Goal: Information Seeking & Learning: Learn about a topic

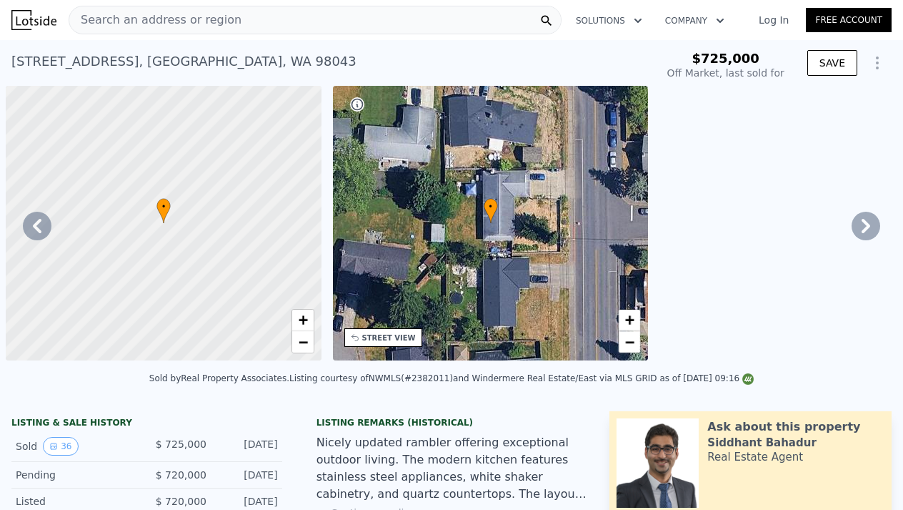
scroll to position [0, 14240]
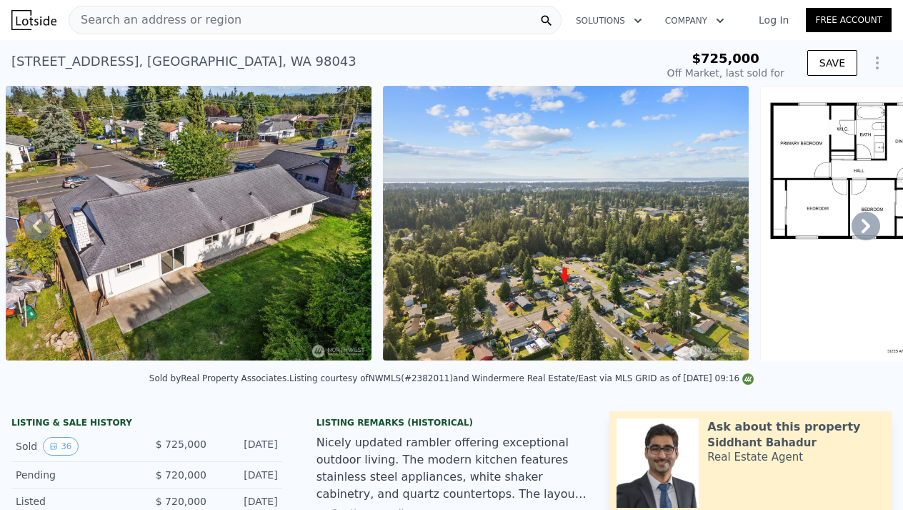
click at [309, 21] on div "Search an address or region" at bounding box center [315, 20] width 493 height 29
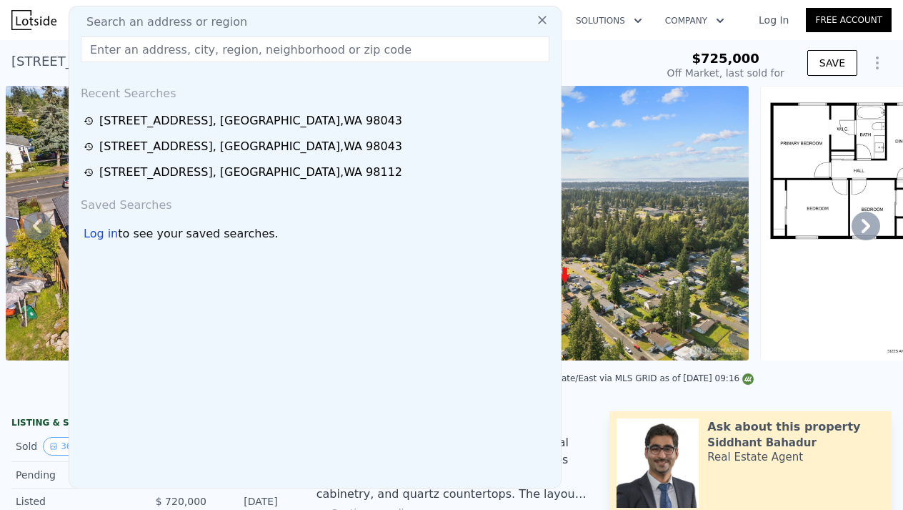
type input "1012"
type input "$ 808,000"
type input "-$ 26,123"
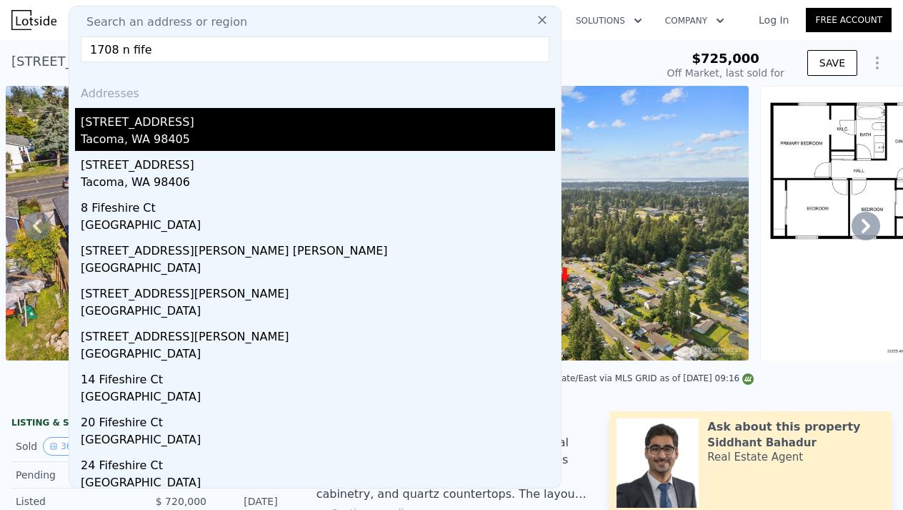
type input "1708 n fife"
click at [133, 142] on div "Tacoma, WA 98405" at bounding box center [318, 141] width 475 height 20
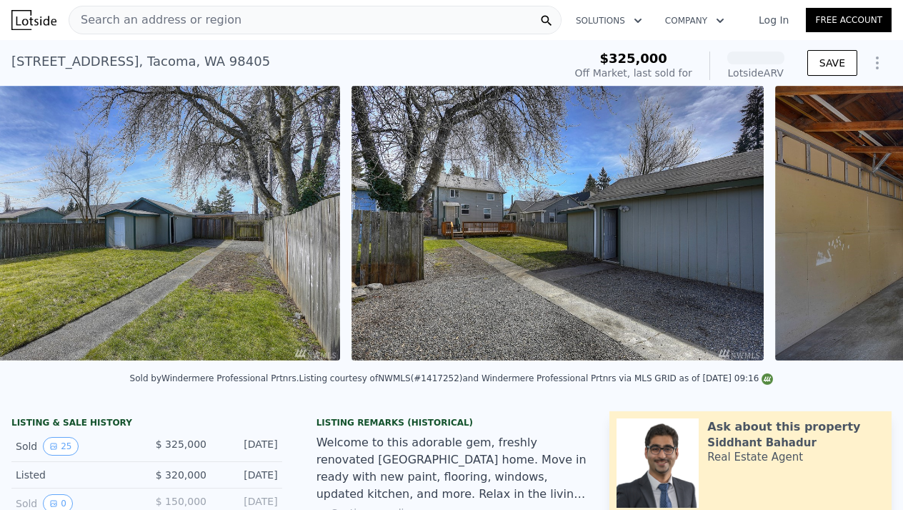
scroll to position [0, 8217]
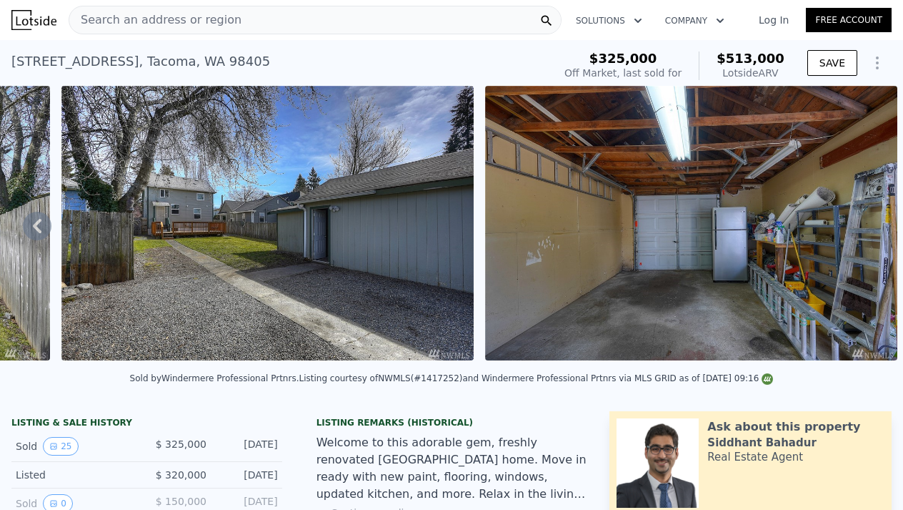
click at [177, 19] on span "Search an address or region" at bounding box center [155, 19] width 172 height 17
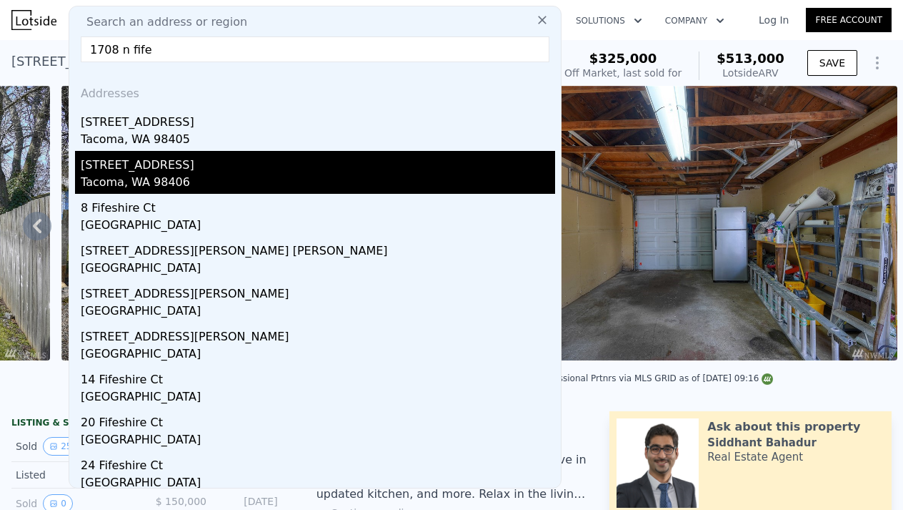
type input "1708 n fife"
click at [141, 176] on div "Tacoma, WA 98406" at bounding box center [318, 184] width 475 height 20
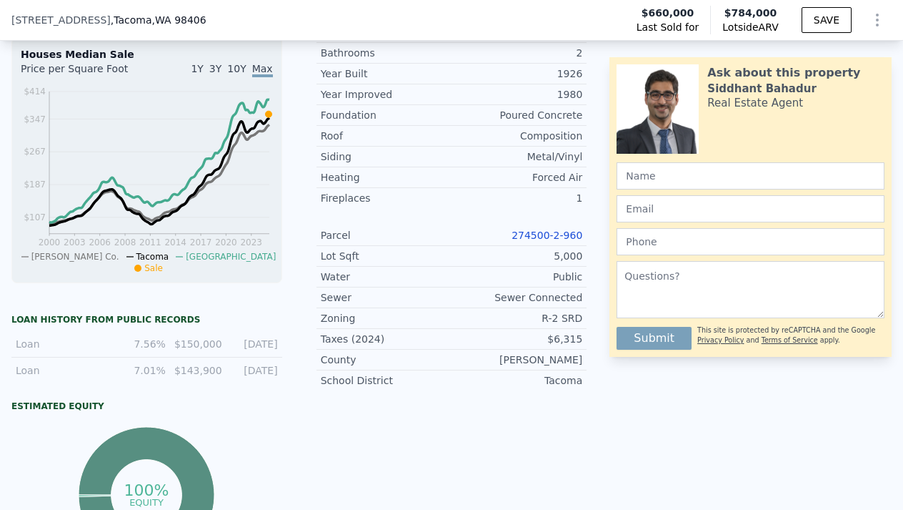
scroll to position [547, 0]
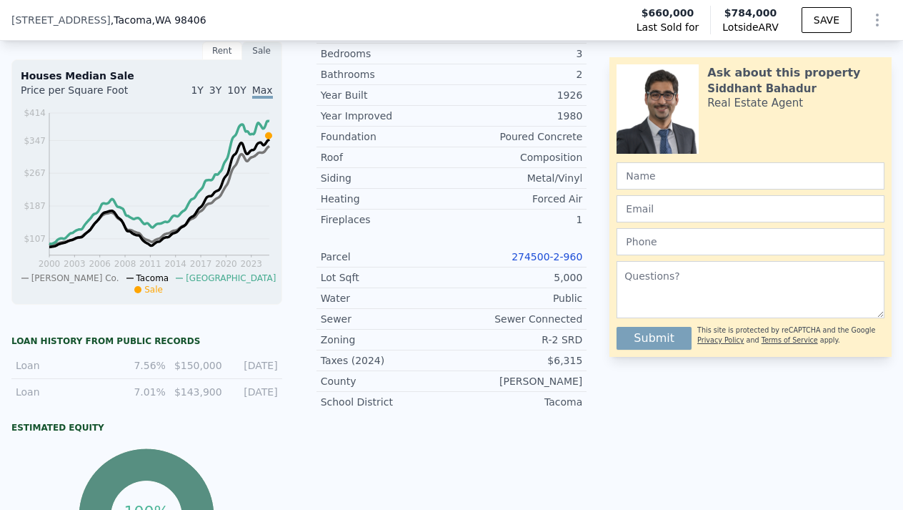
click at [545, 254] on link "274500-2-960" at bounding box center [547, 256] width 71 height 11
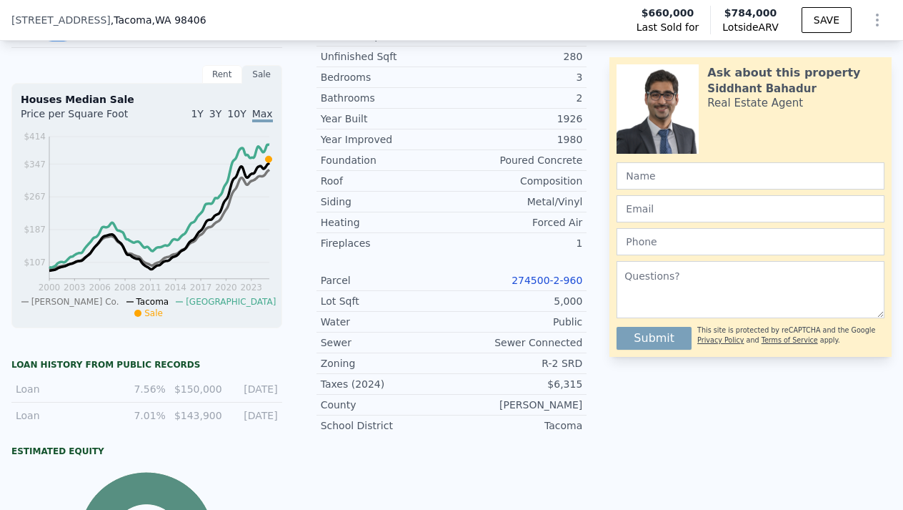
scroll to position [522, 0]
drag, startPoint x: 509, startPoint y: 279, endPoint x: 582, endPoint y: 279, distance: 72.9
click at [582, 279] on div "274500-2-960" at bounding box center [517, 281] width 131 height 14
copy link "274500-2-960"
click at [549, 279] on link "274500-2-960" at bounding box center [547, 280] width 71 height 11
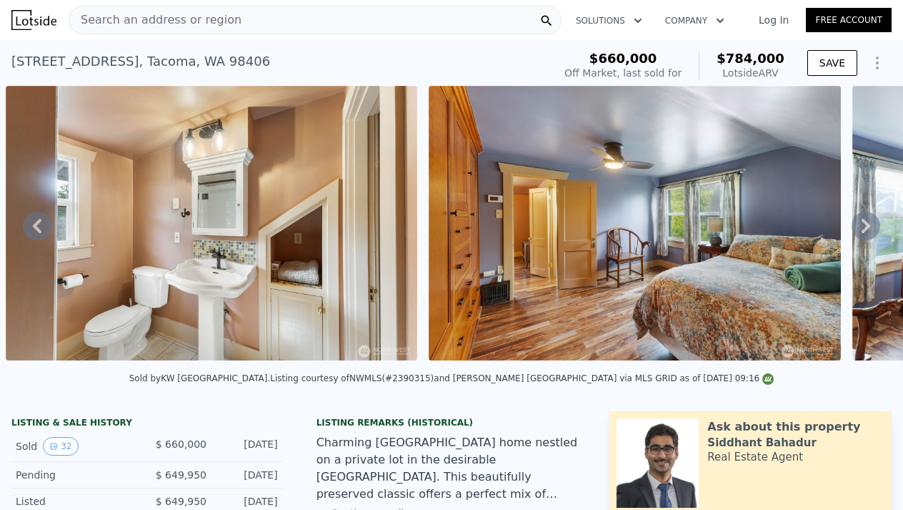
scroll to position [0, 0]
click at [184, 23] on span "Search an address or region" at bounding box center [155, 19] width 172 height 17
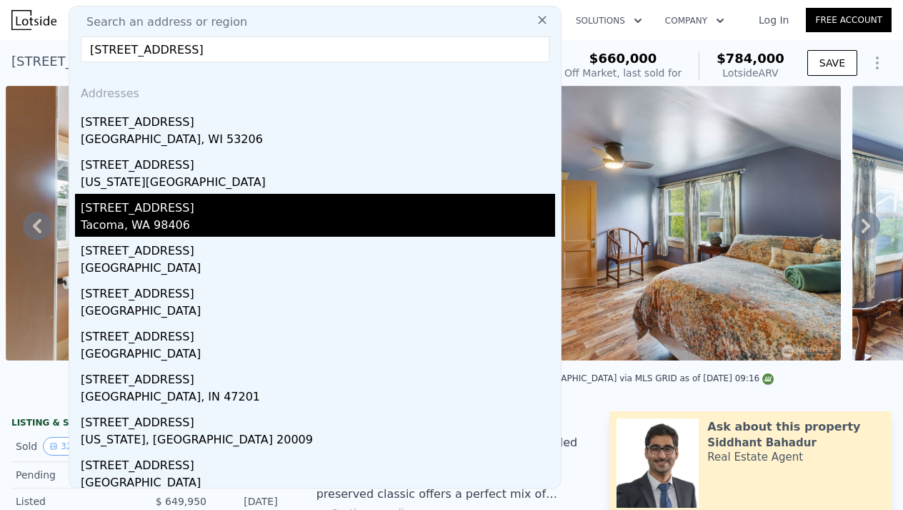
type input "[STREET_ADDRESS]"
click at [132, 220] on div "Tacoma, WA 98406" at bounding box center [318, 227] width 475 height 20
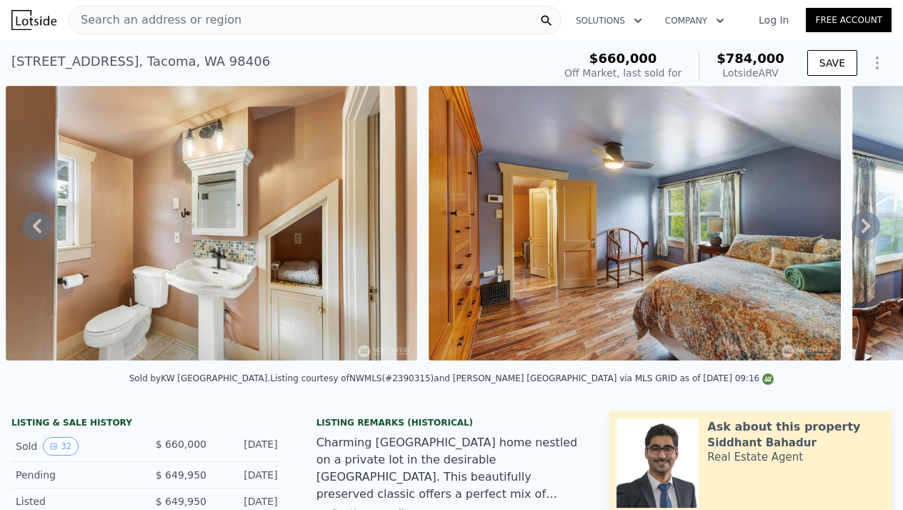
type input "1288"
type input "2142"
type input "3440"
checkbox input "false"
checkbox input "true"
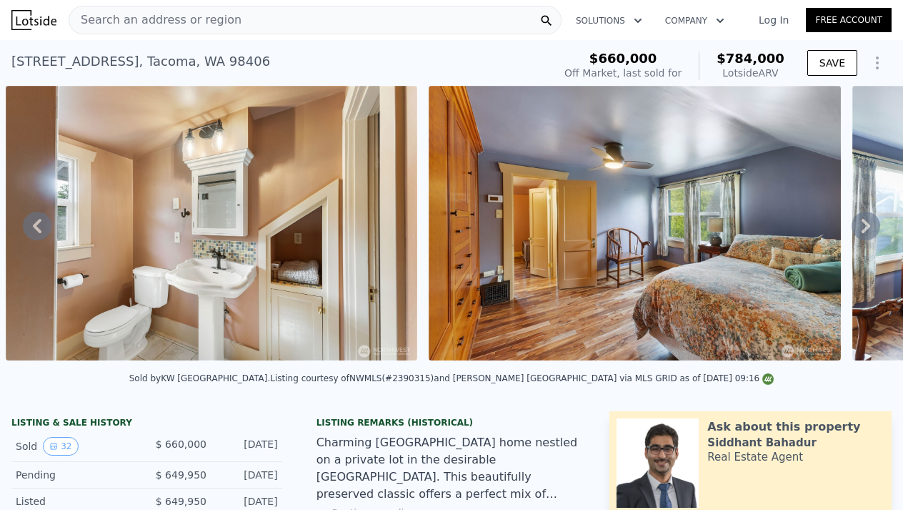
type input "$ 705,000"
type input "-$ 69,195"
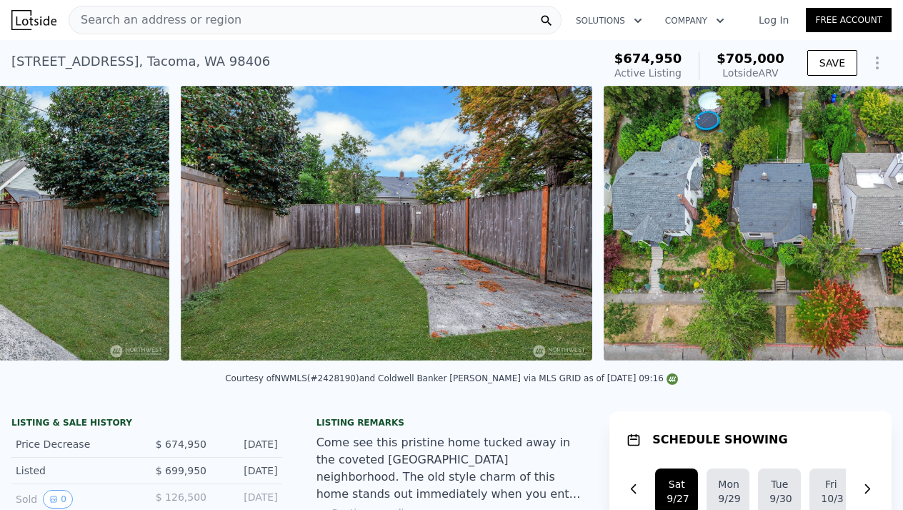
scroll to position [0, 9158]
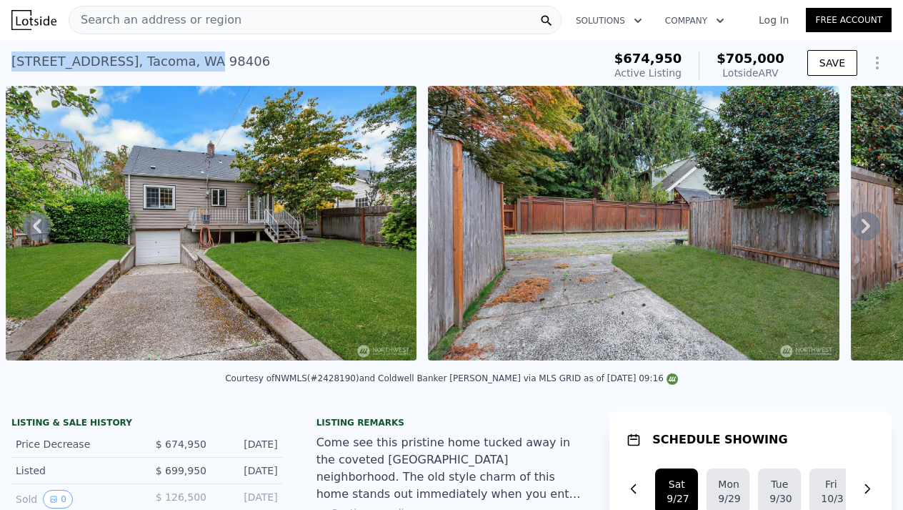
drag, startPoint x: 177, startPoint y: 63, endPoint x: 9, endPoint y: 60, distance: 168.0
click at [9, 60] on div "[STREET_ADDRESS] Active at $674,950 (~ARV $705k ) $674,950 Active Listing $705,…" at bounding box center [451, 63] width 903 height 46
copy div "[STREET_ADDRESS]"
